Goal: Transaction & Acquisition: Purchase product/service

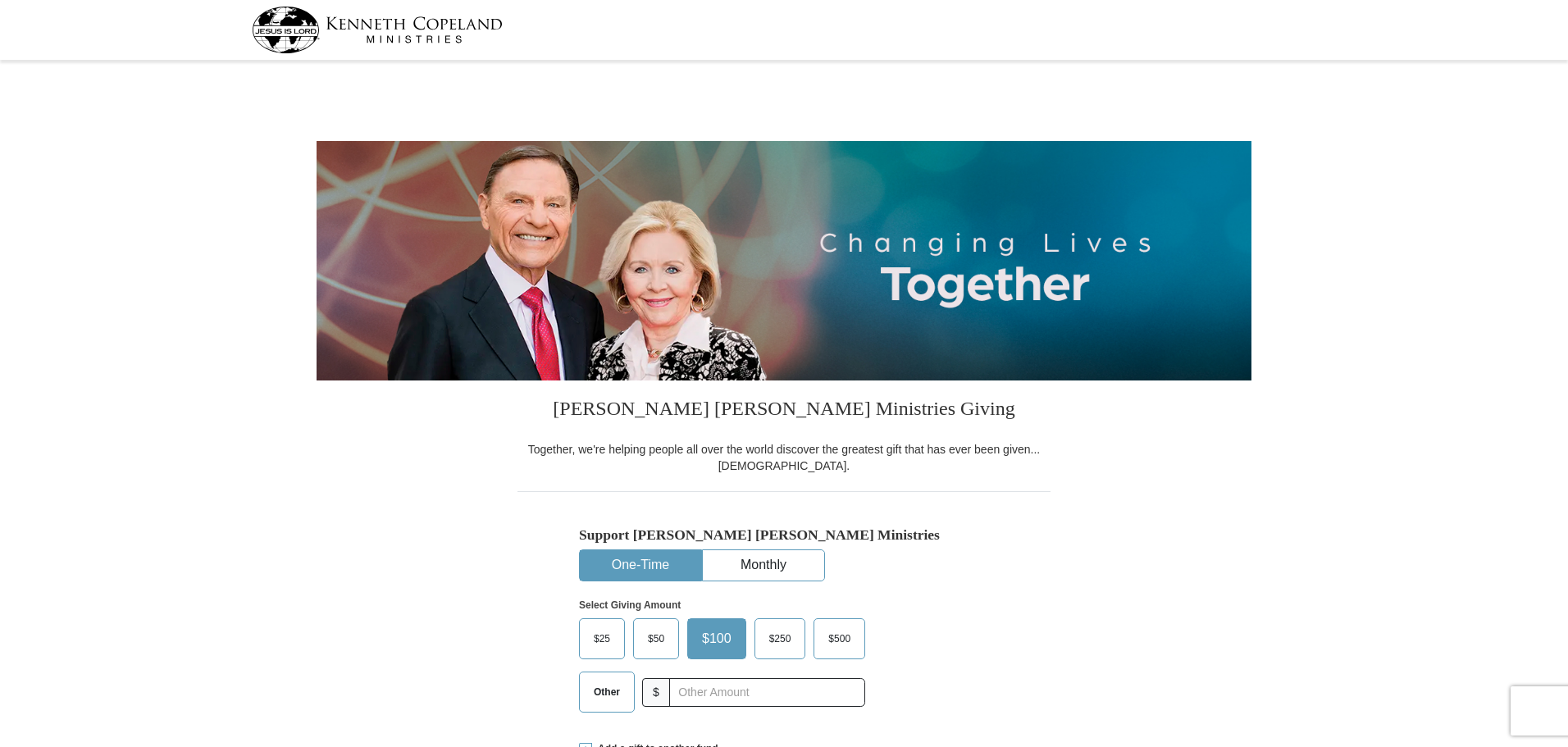
select select "SC"
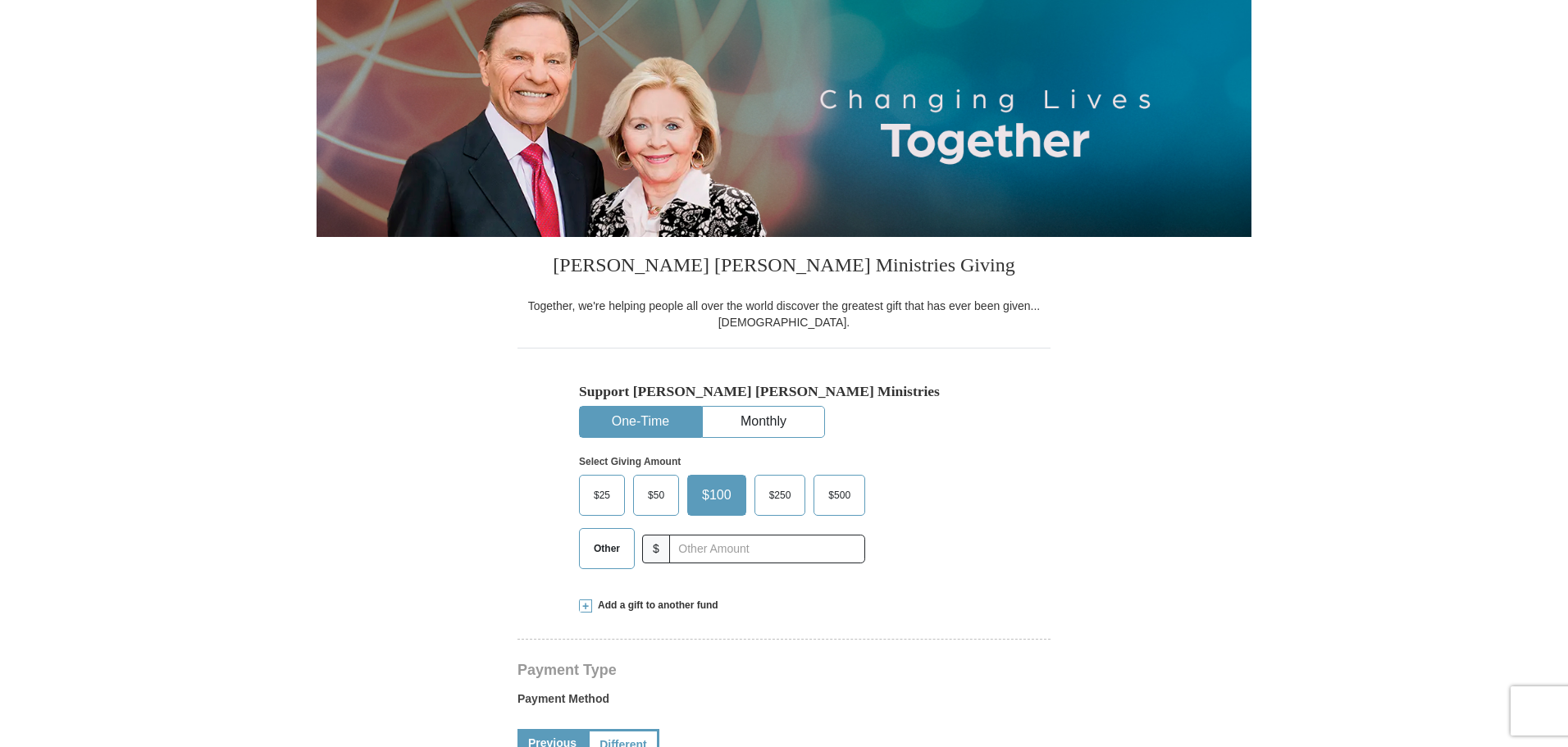
click at [859, 508] on span "$500" at bounding box center [839, 495] width 39 height 25
click at [0, 0] on input "$500" at bounding box center [0, 0] width 0 height 0
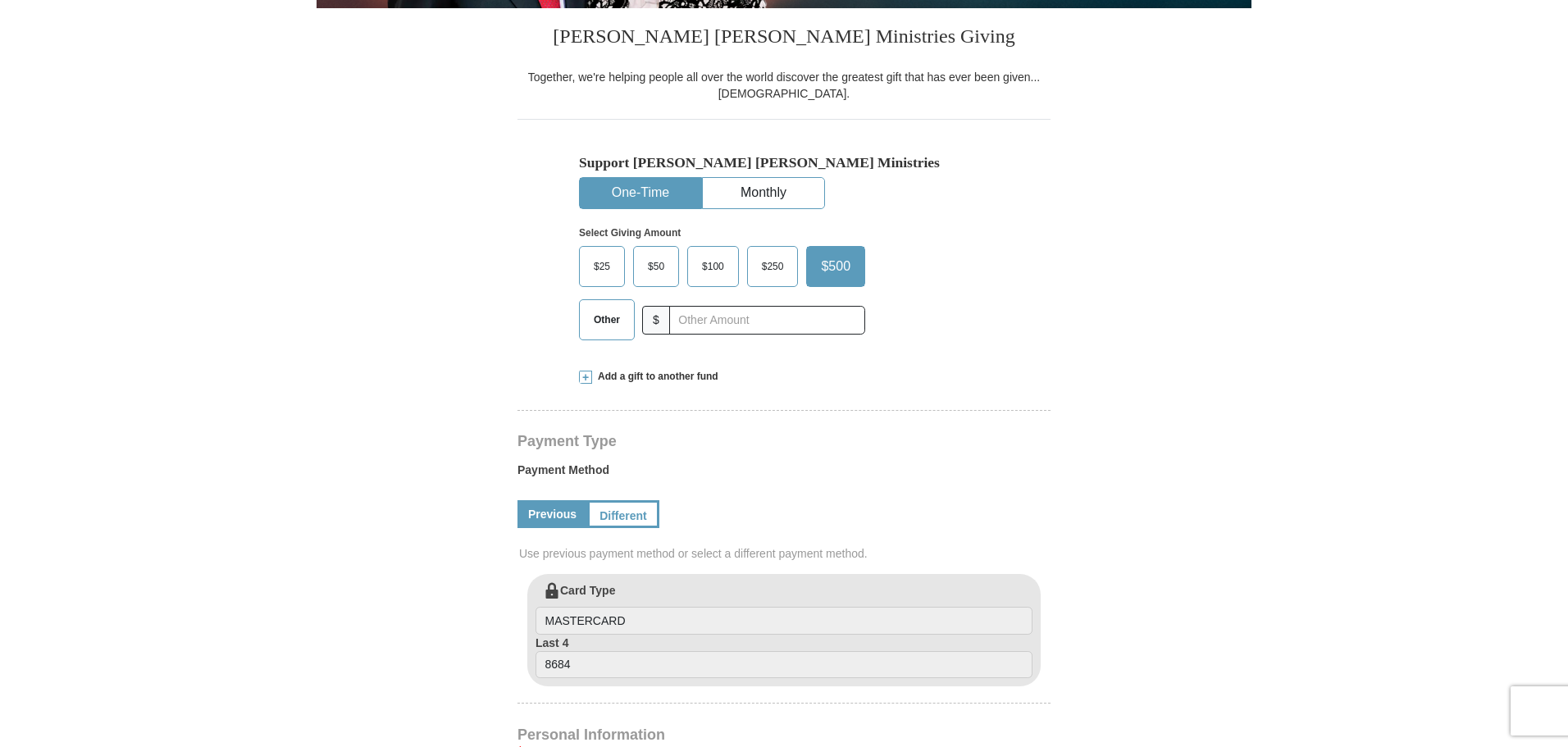
scroll to position [374, 0]
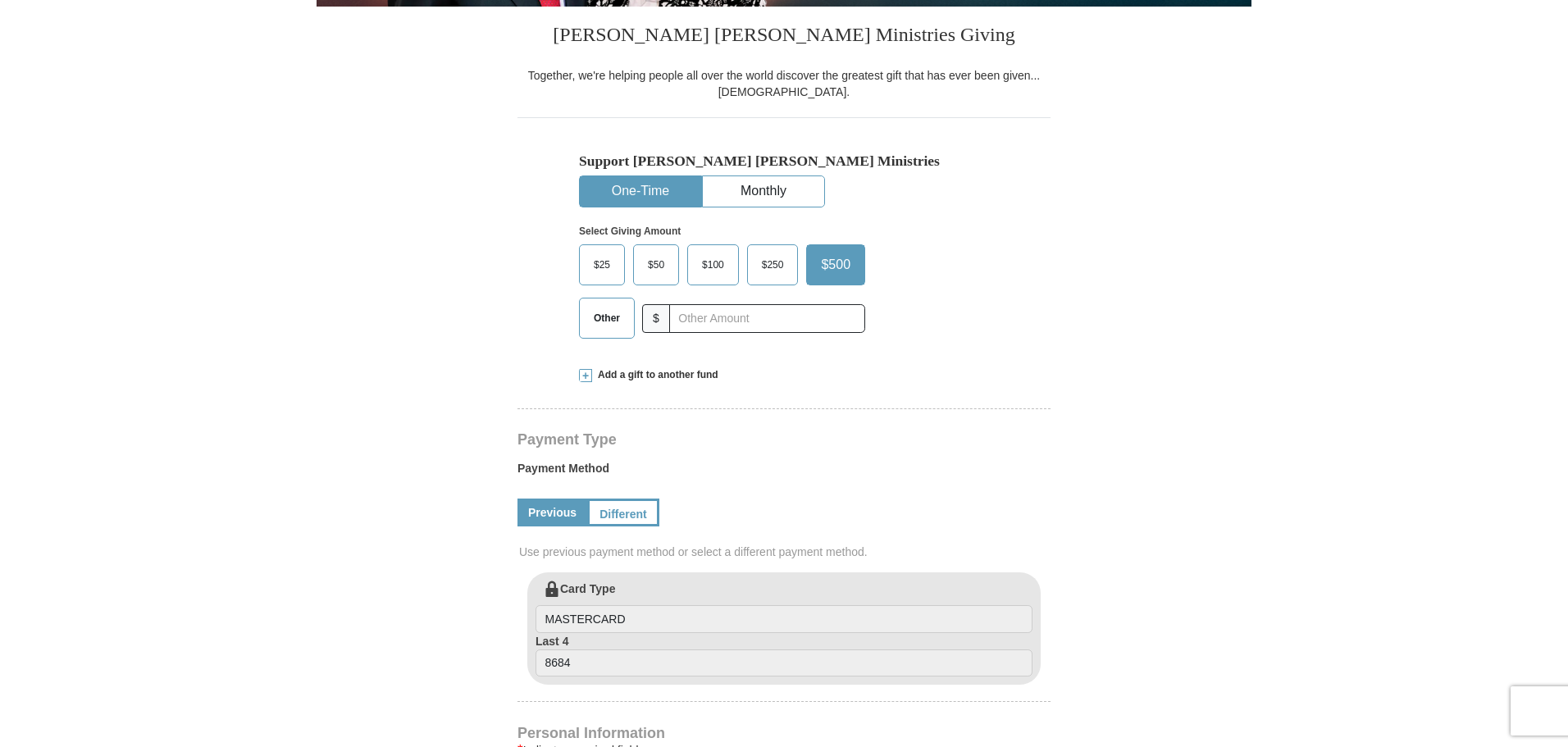
click at [585, 382] on span at bounding box center [585, 375] width 13 height 13
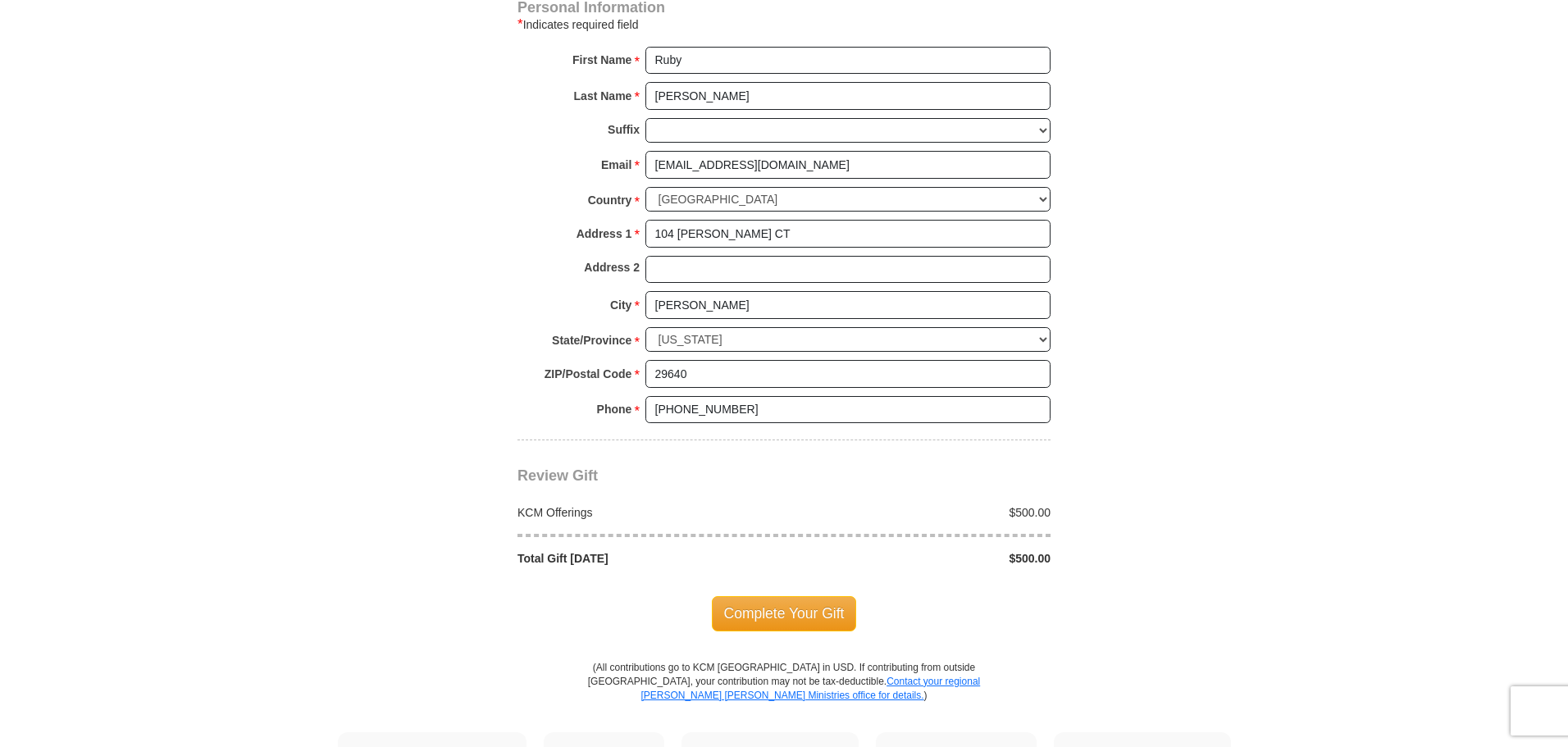
scroll to position [1384, 0]
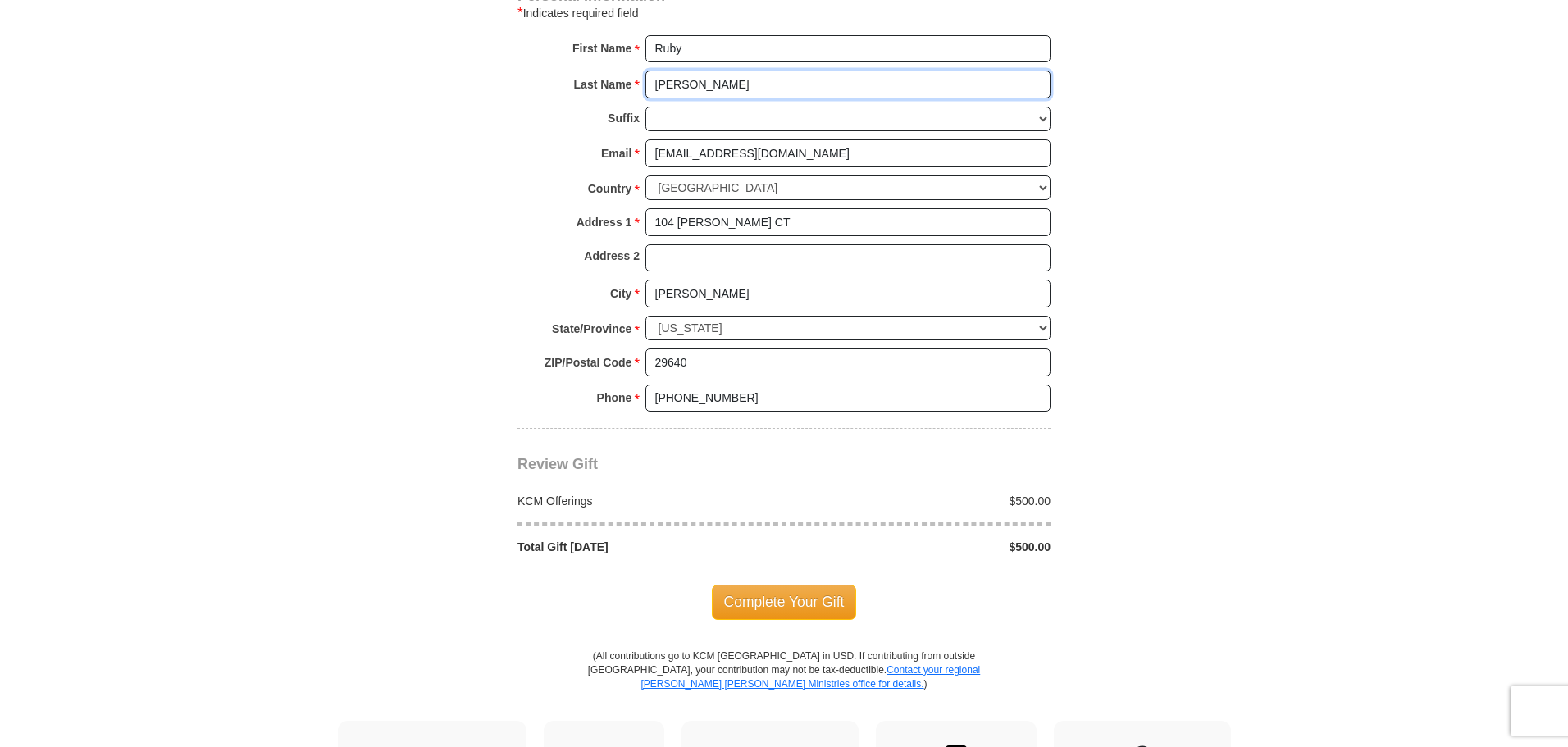
click at [759, 98] on input "[PERSON_NAME]" at bounding box center [848, 85] width 405 height 28
click at [754, 63] on input "Ruby" at bounding box center [848, 49] width 405 height 28
type input "R"
type input "[PERSON_NAME]"
type input "Bell"
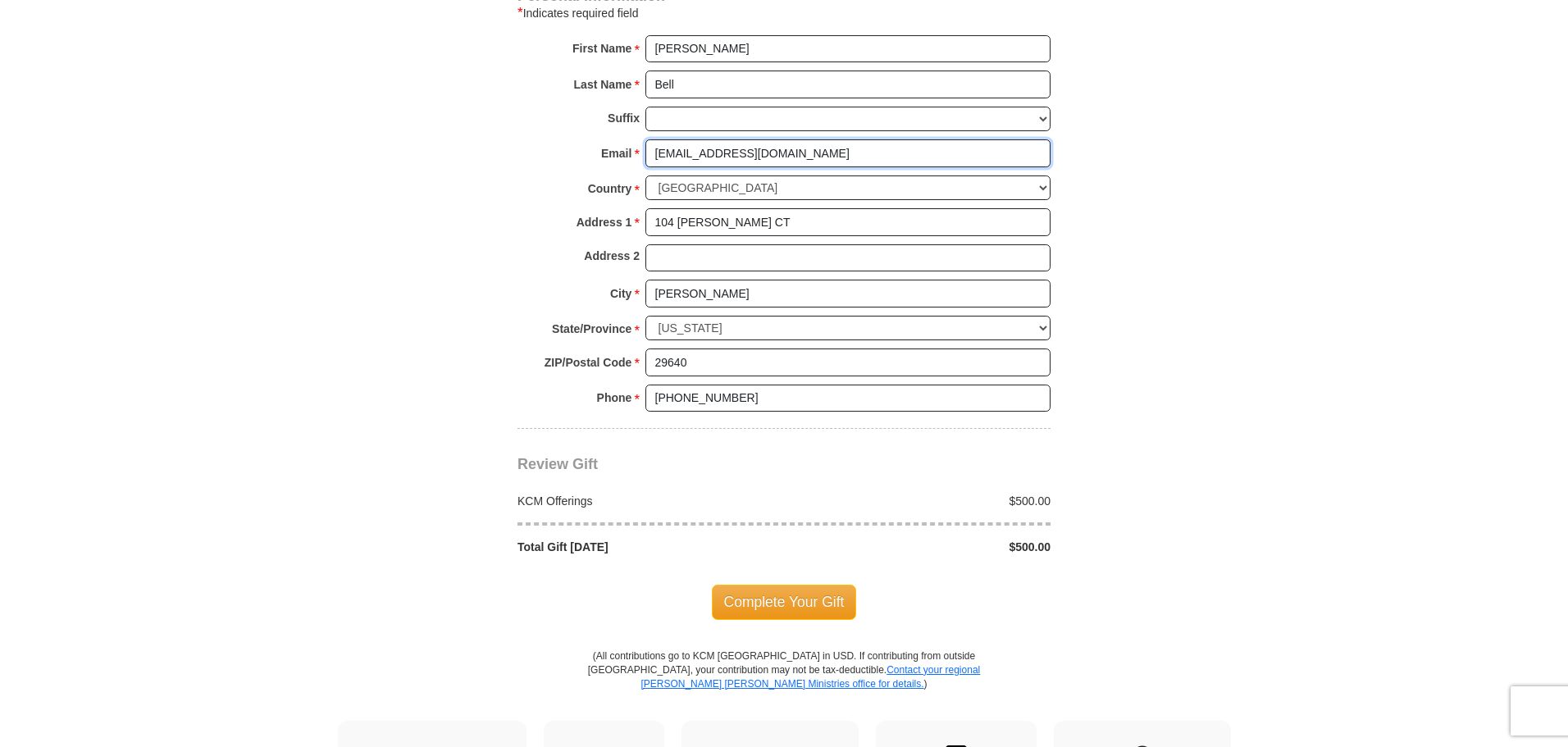
type input "[EMAIL_ADDRESS][DOMAIN_NAME]"
type input "8647047663"
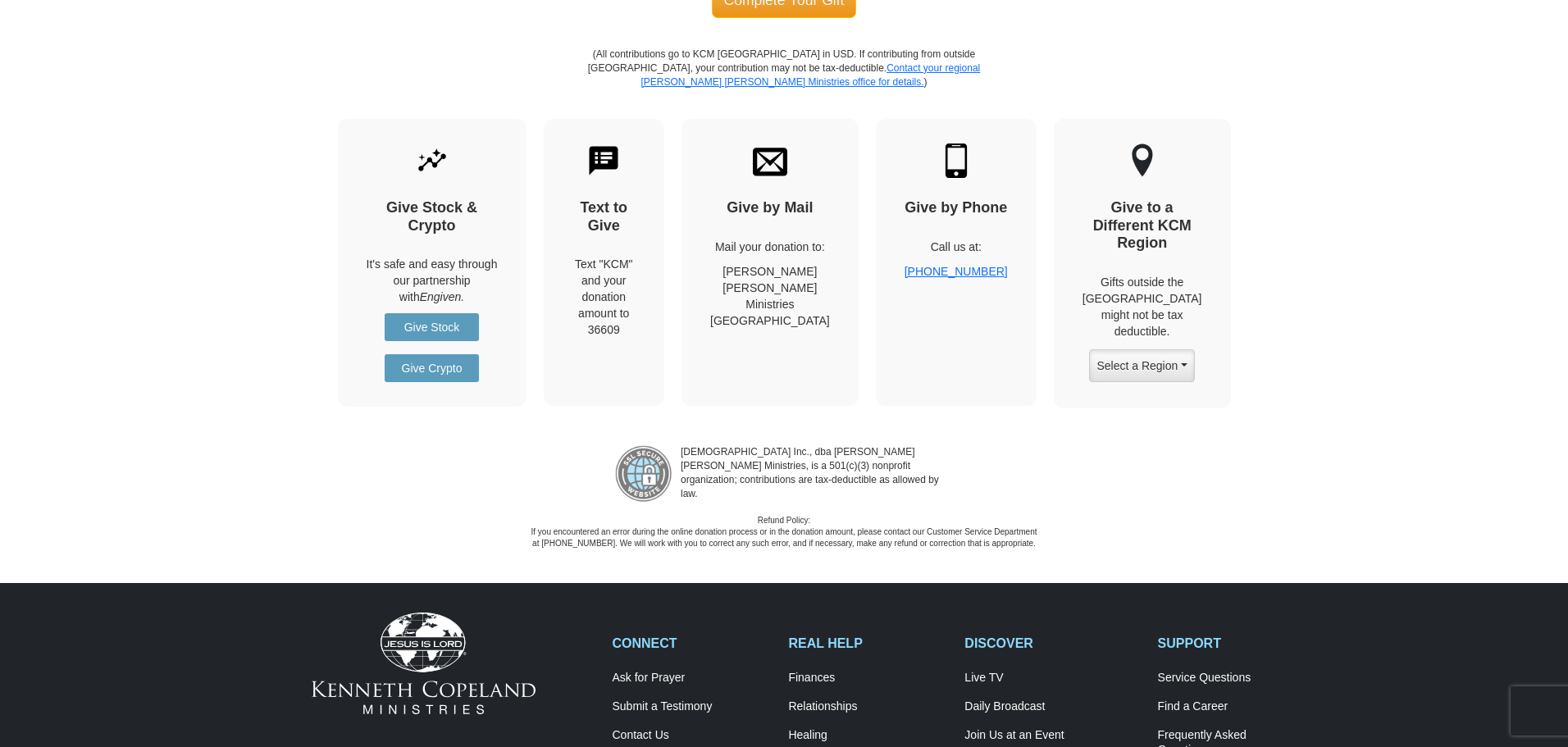
scroll to position [2009, 0]
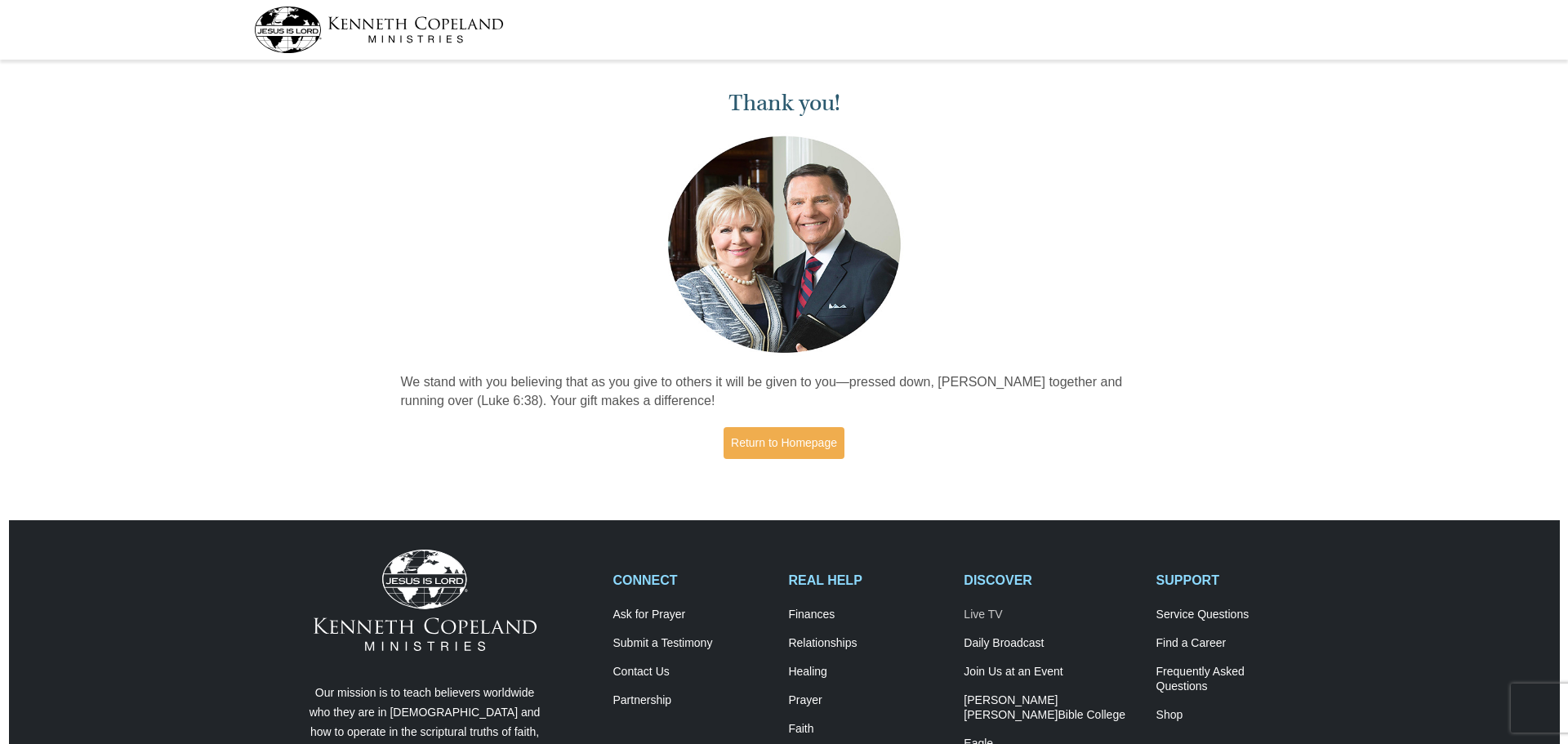
click at [1006, 623] on link "Live TV" at bounding box center [1050, 614] width 174 height 15
